Goal: Find specific page/section: Find specific page/section

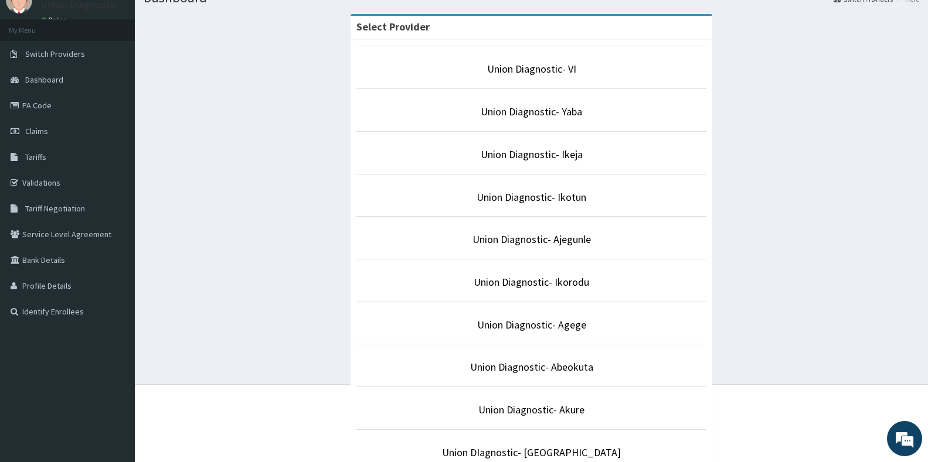
scroll to position [117, 0]
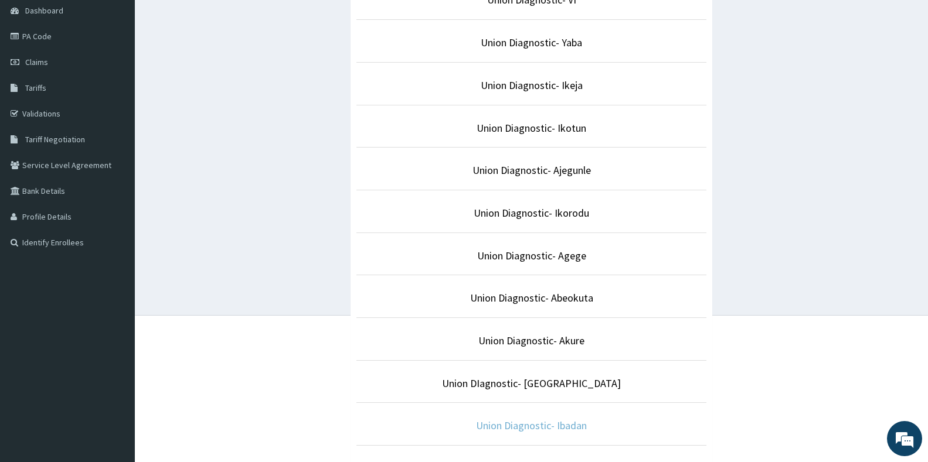
click at [543, 425] on link "Union Diagnostic- Ibadan" at bounding box center [531, 425] width 111 height 13
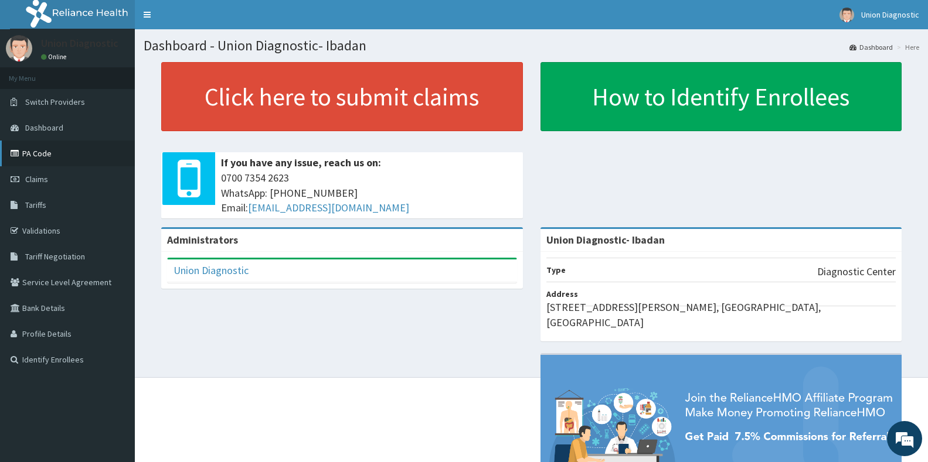
click at [47, 154] on link "PA Code" at bounding box center [67, 154] width 135 height 26
